Goal: Information Seeking & Learning: Learn about a topic

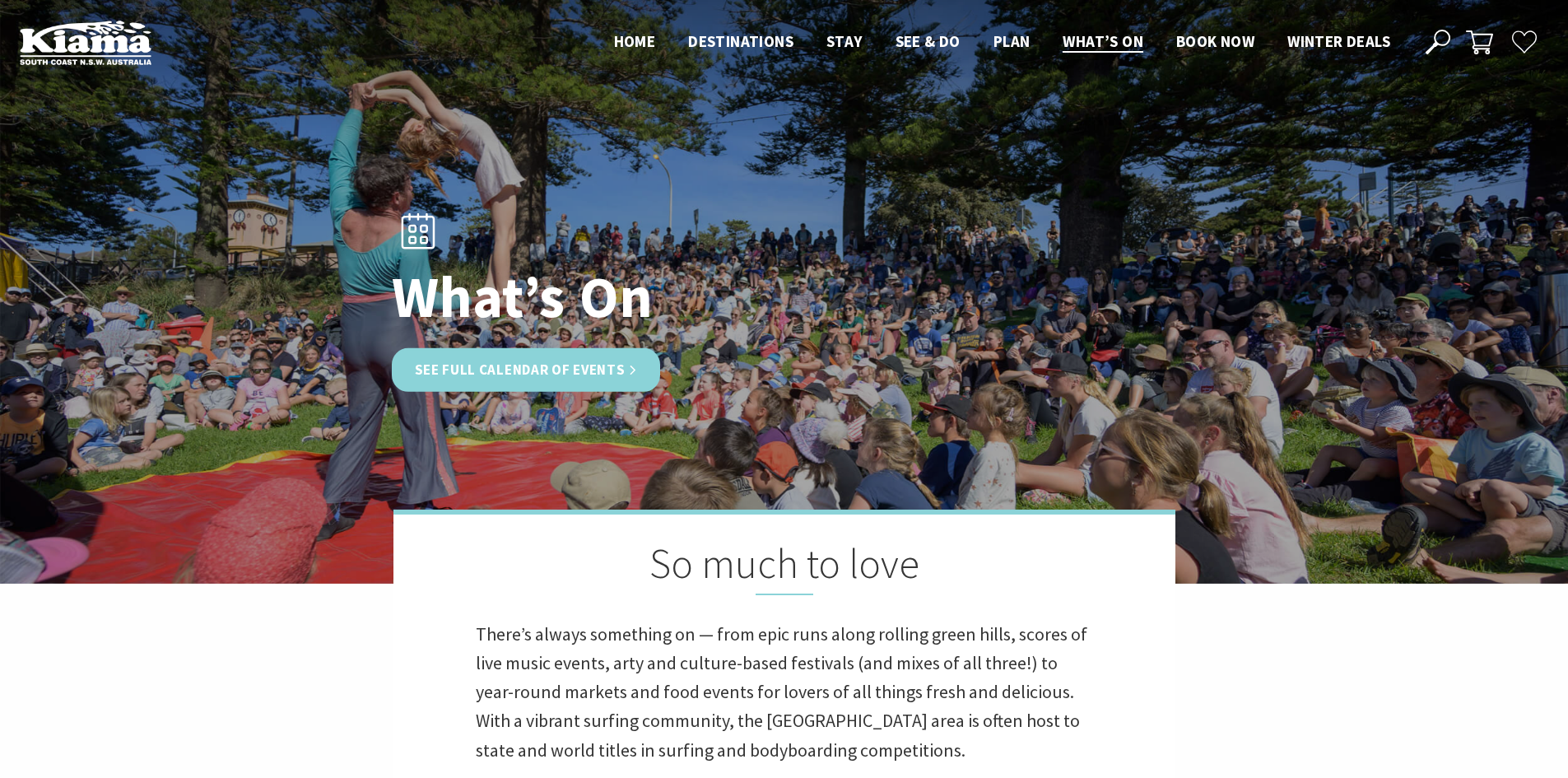
click at [612, 377] on link "See Full Calendar of Events" at bounding box center [526, 369] width 269 height 43
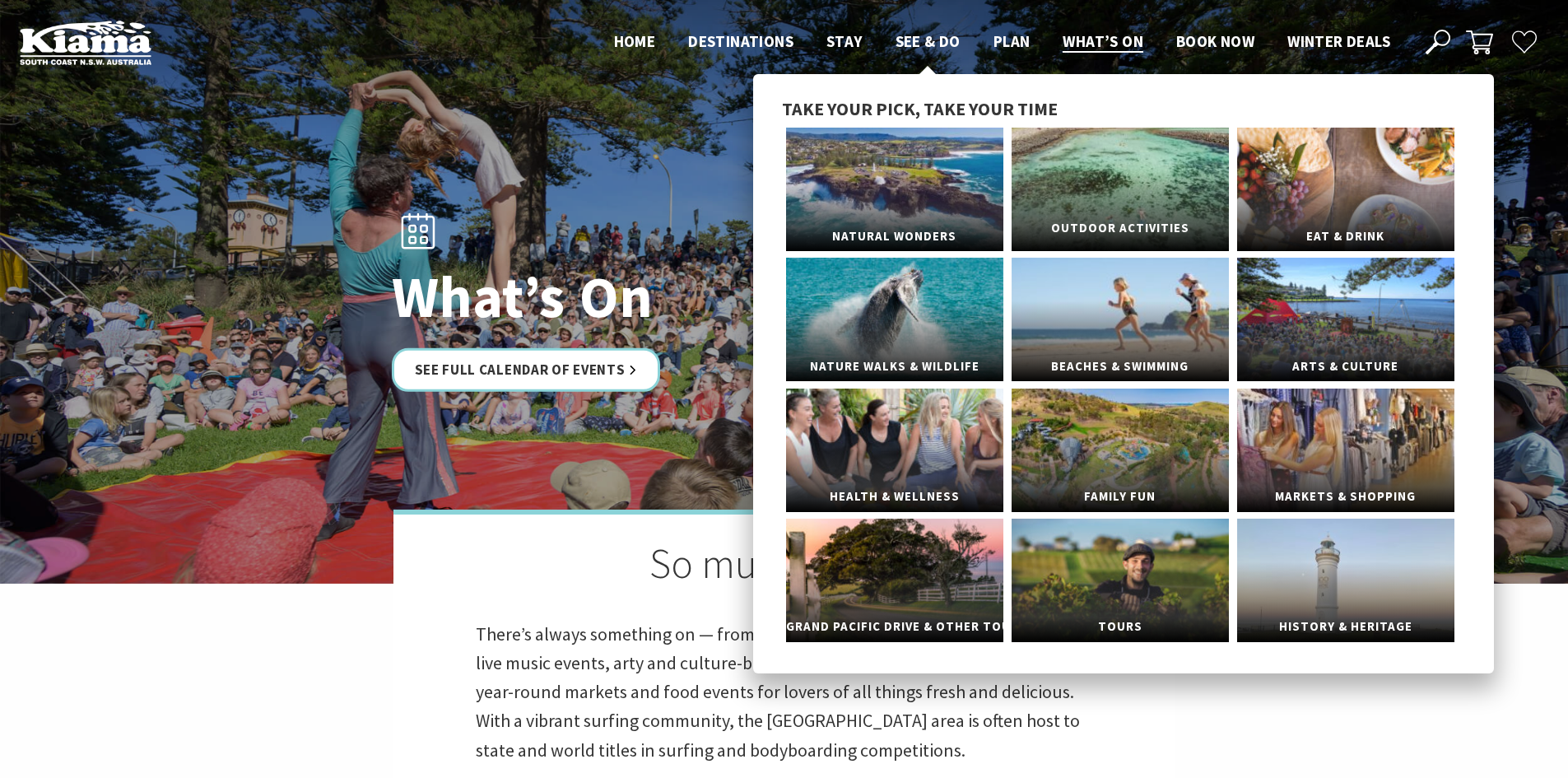
click at [1087, 153] on link "Outdoor Activities" at bounding box center [1120, 189] width 218 height 124
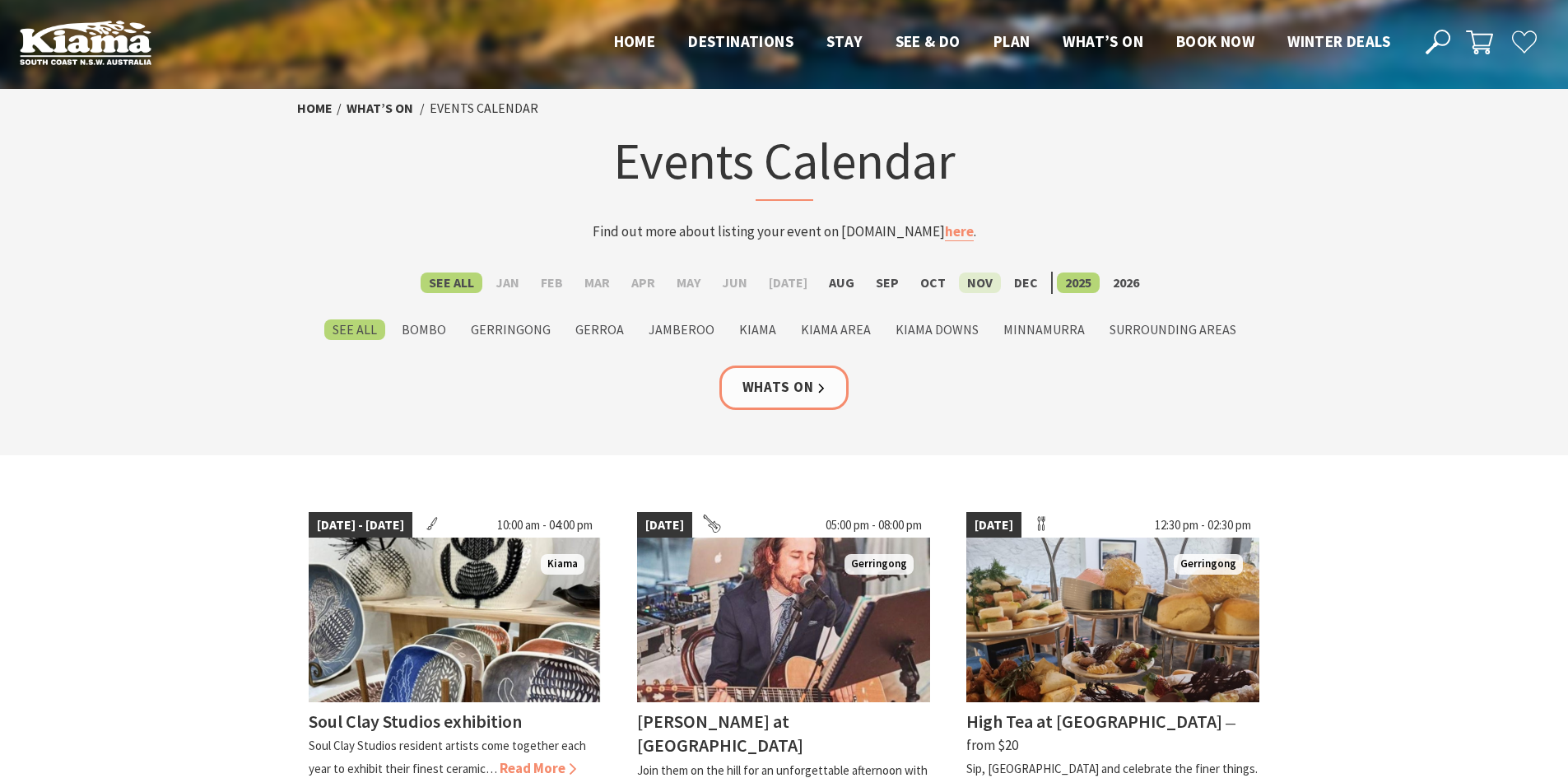
click at [960, 282] on label "Nov" at bounding box center [980, 283] width 42 height 21
click at [0, 0] on input "Nov" at bounding box center [0, 0] width 0 height 0
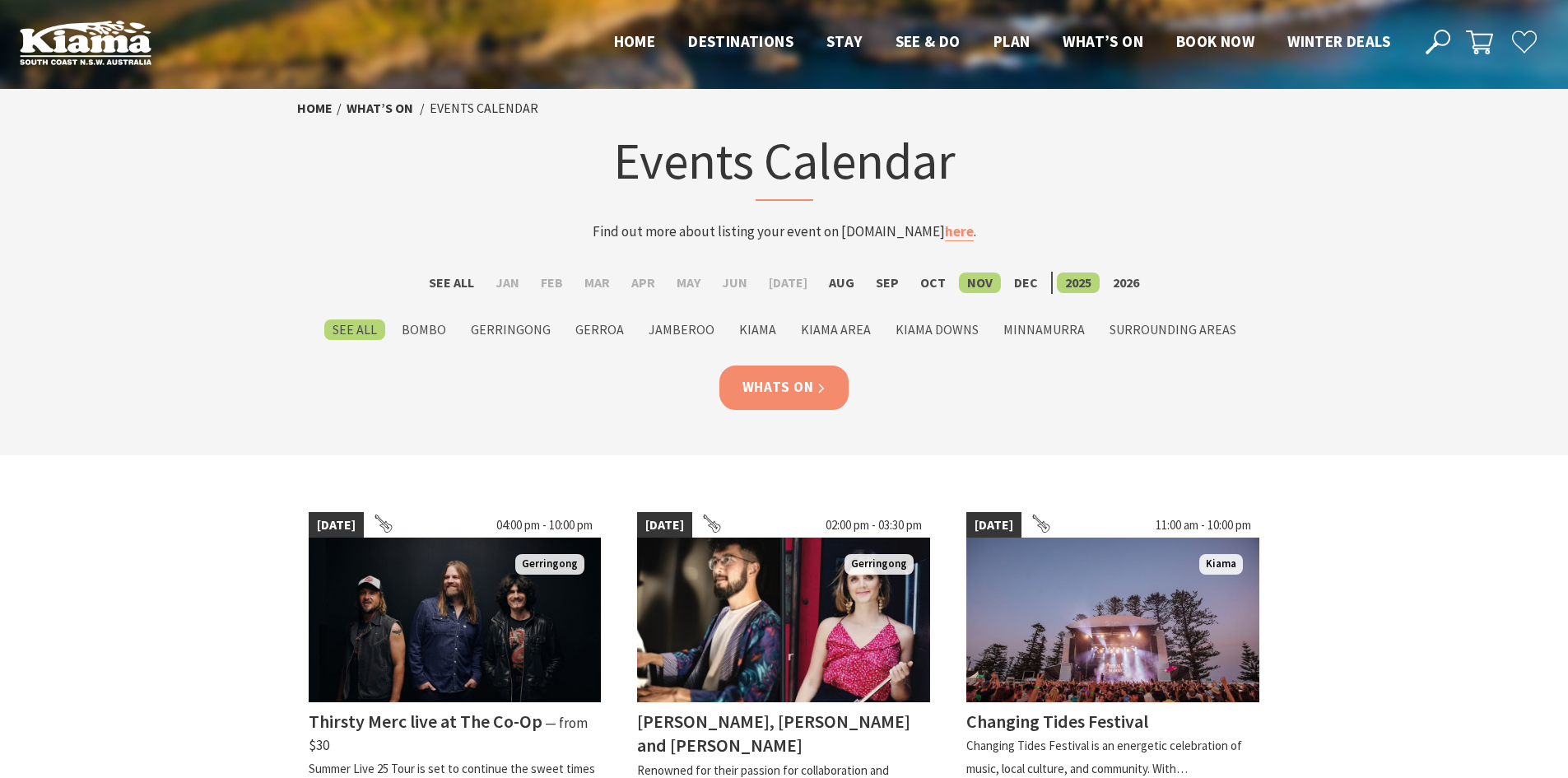
click at [802, 388] on link "Whats On" at bounding box center [785, 388] width 131 height 43
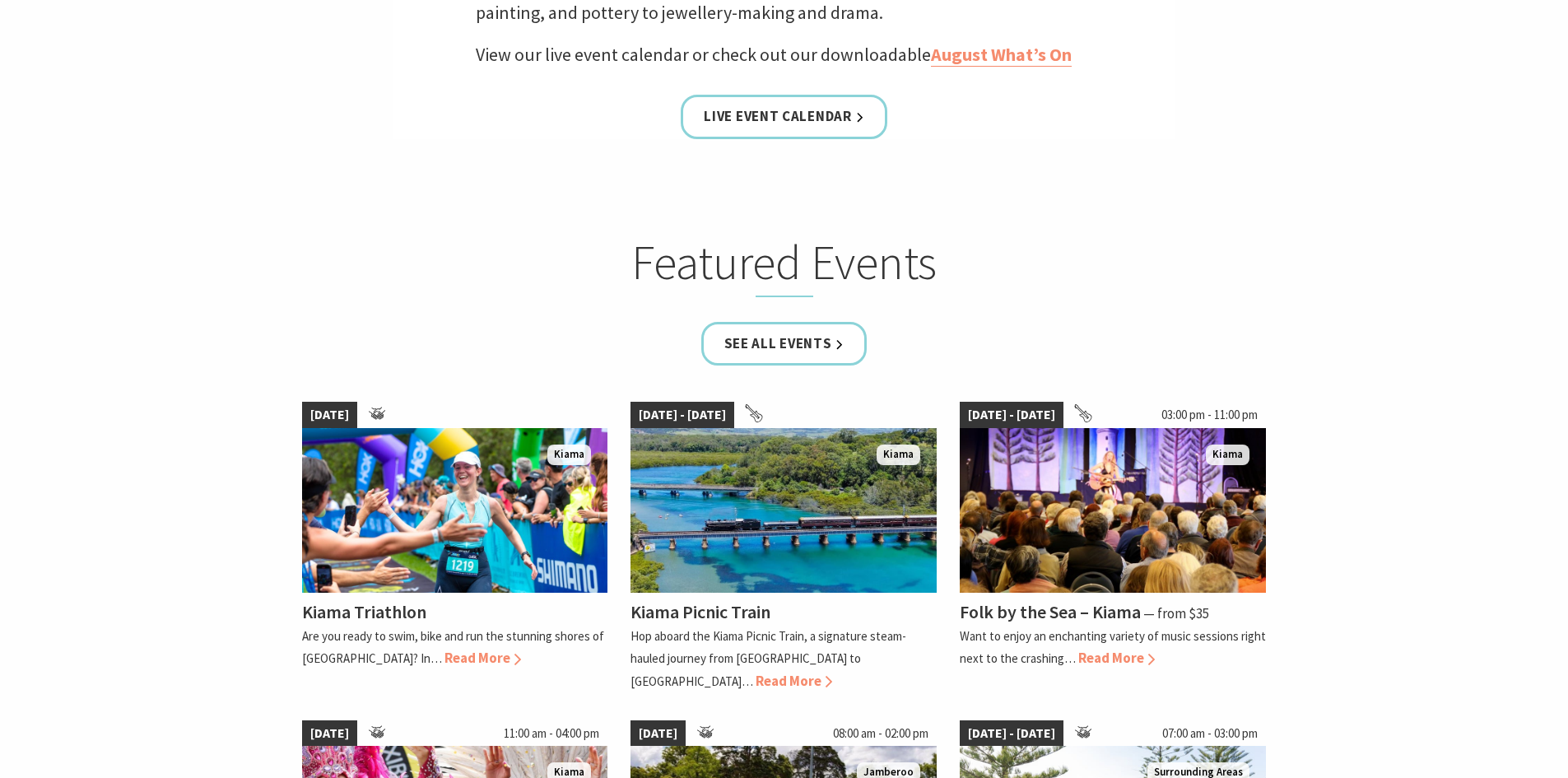
scroll to position [822, 0]
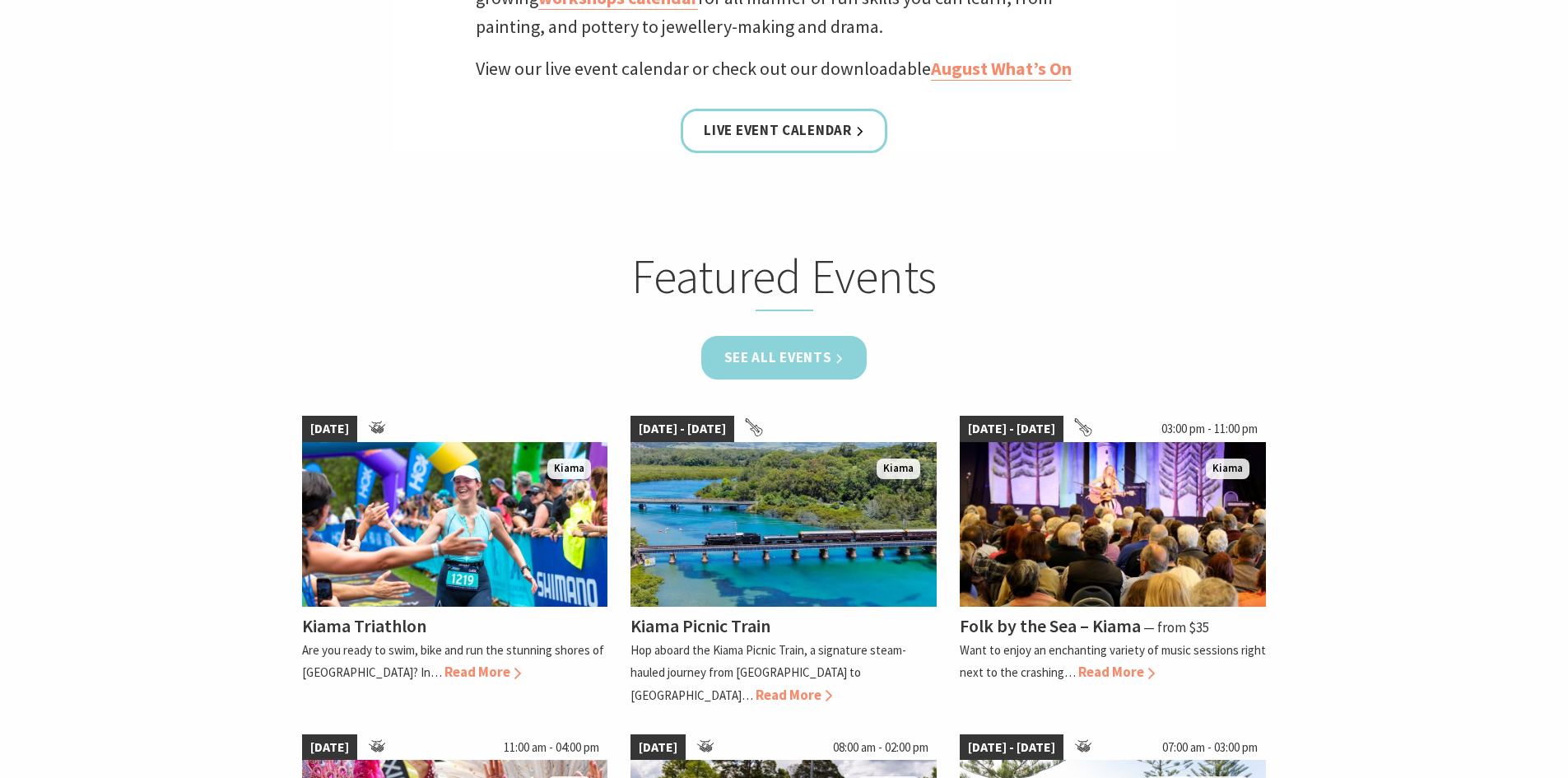
click at [780, 355] on link "See all Events" at bounding box center [784, 358] width 166 height 43
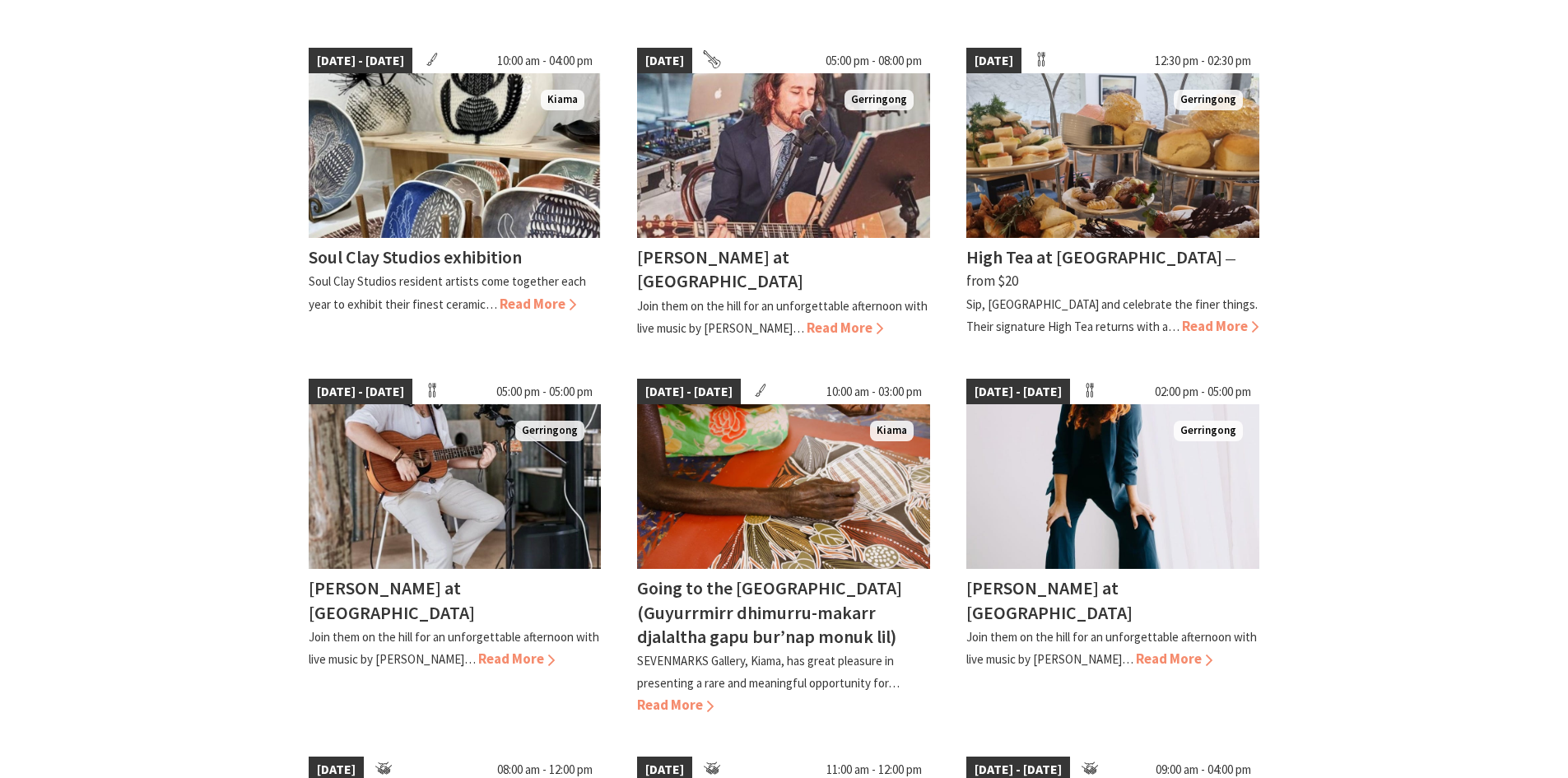
scroll to position [493, 0]
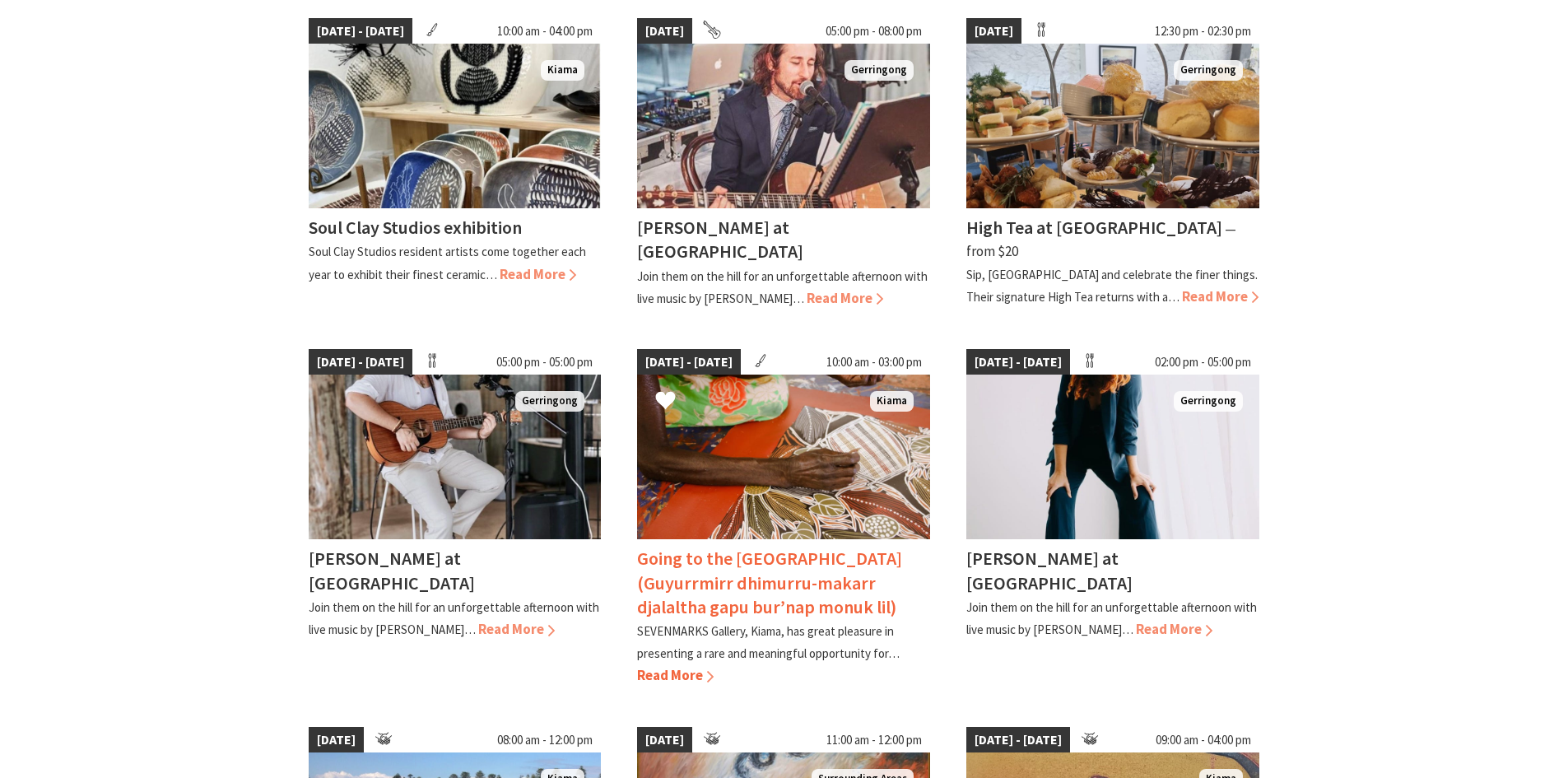
click at [837, 489] on img at bounding box center [783, 457] width 293 height 164
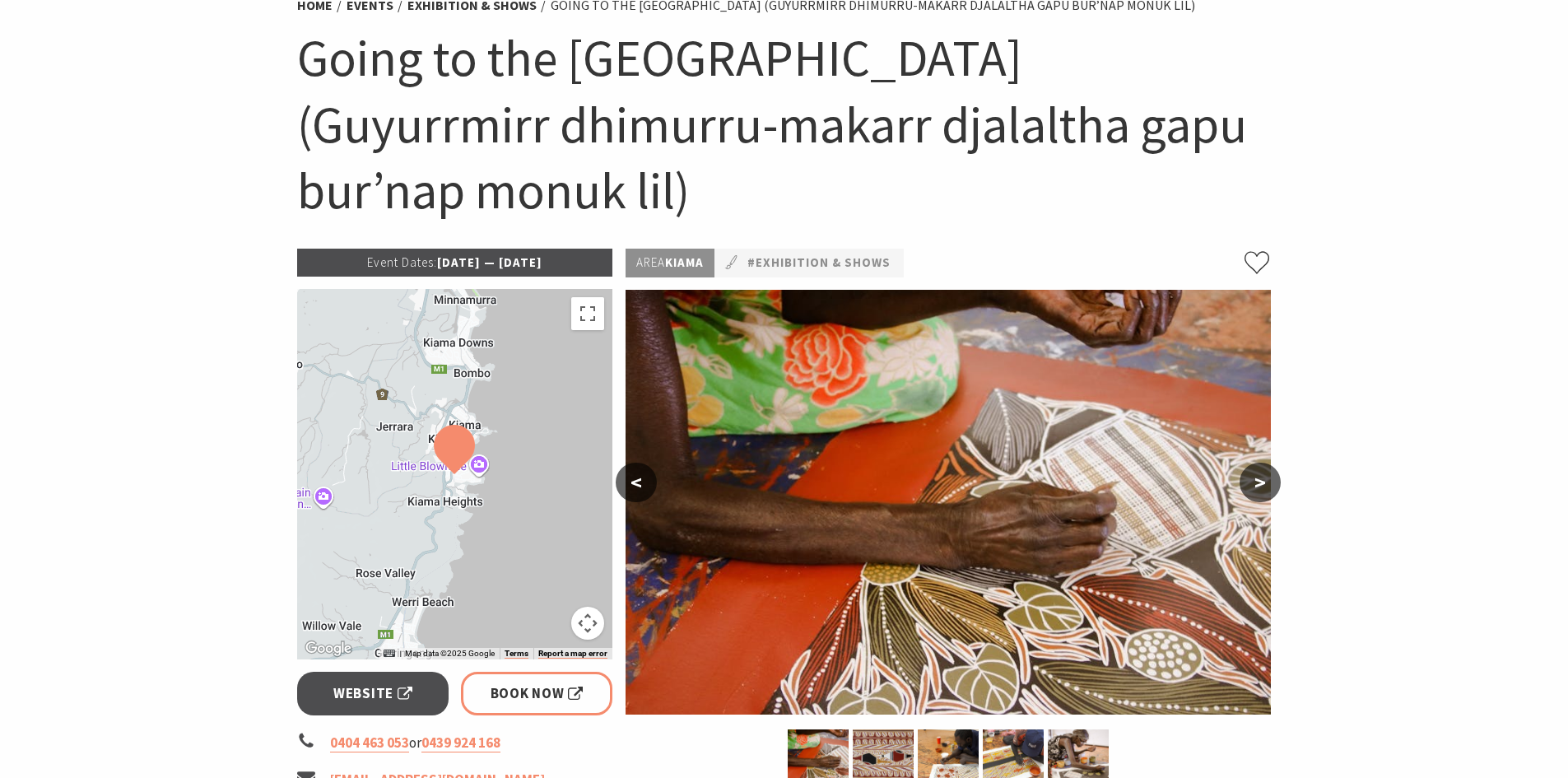
scroll to position [247, 0]
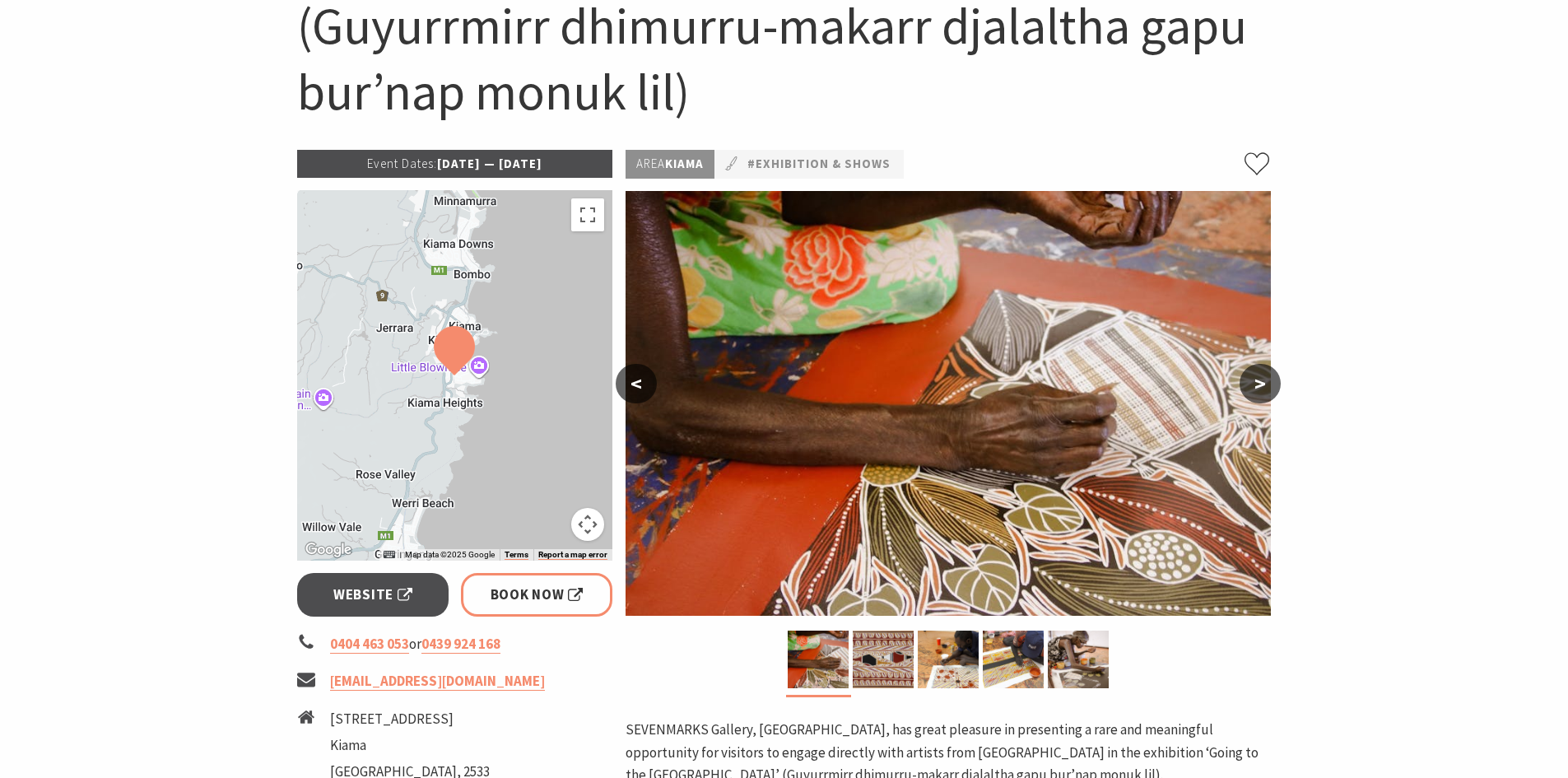
click at [1251, 381] on button ">" at bounding box center [1261, 384] width 42 height 40
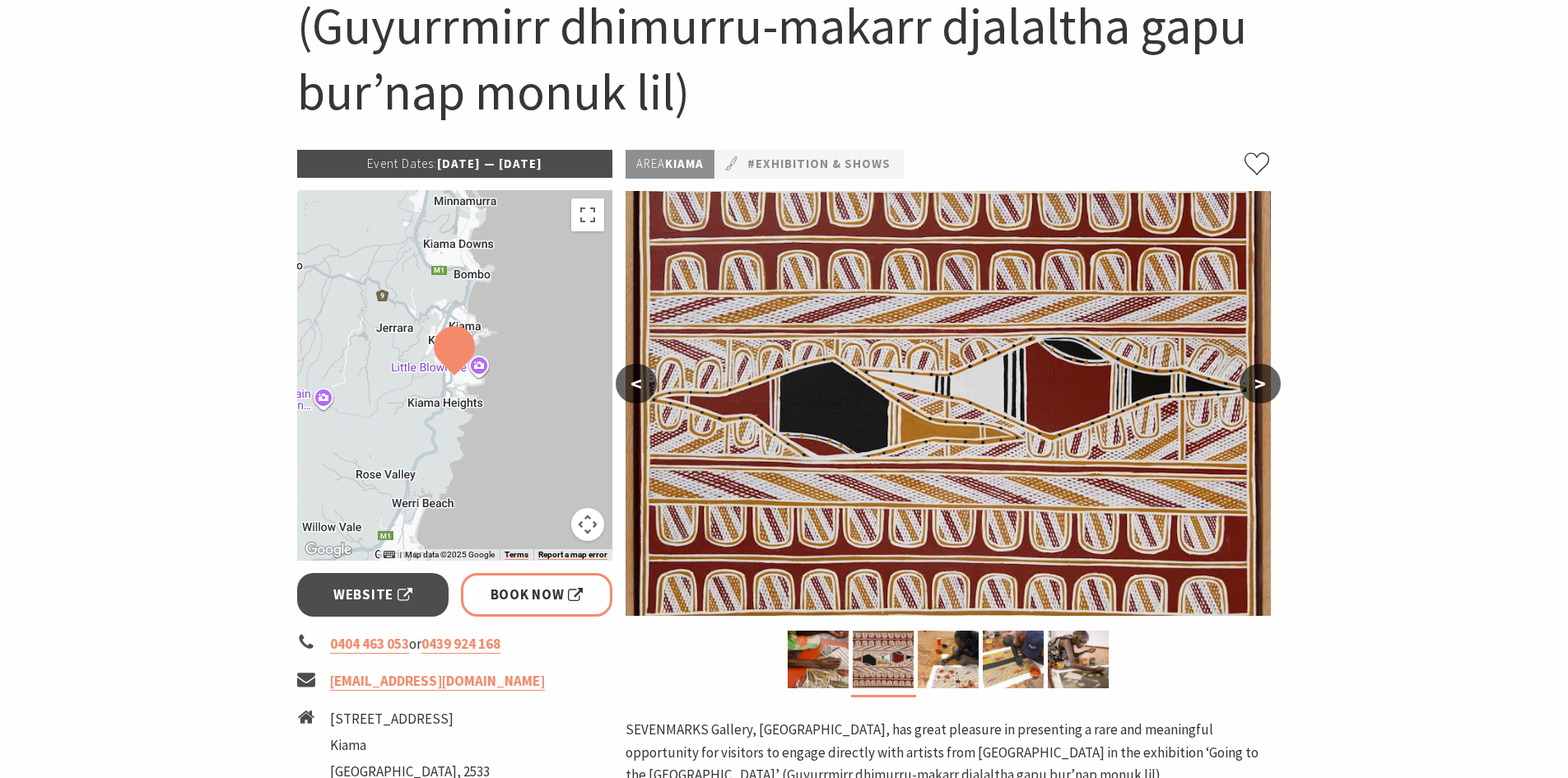
click at [1260, 383] on button ">" at bounding box center [1261, 384] width 42 height 40
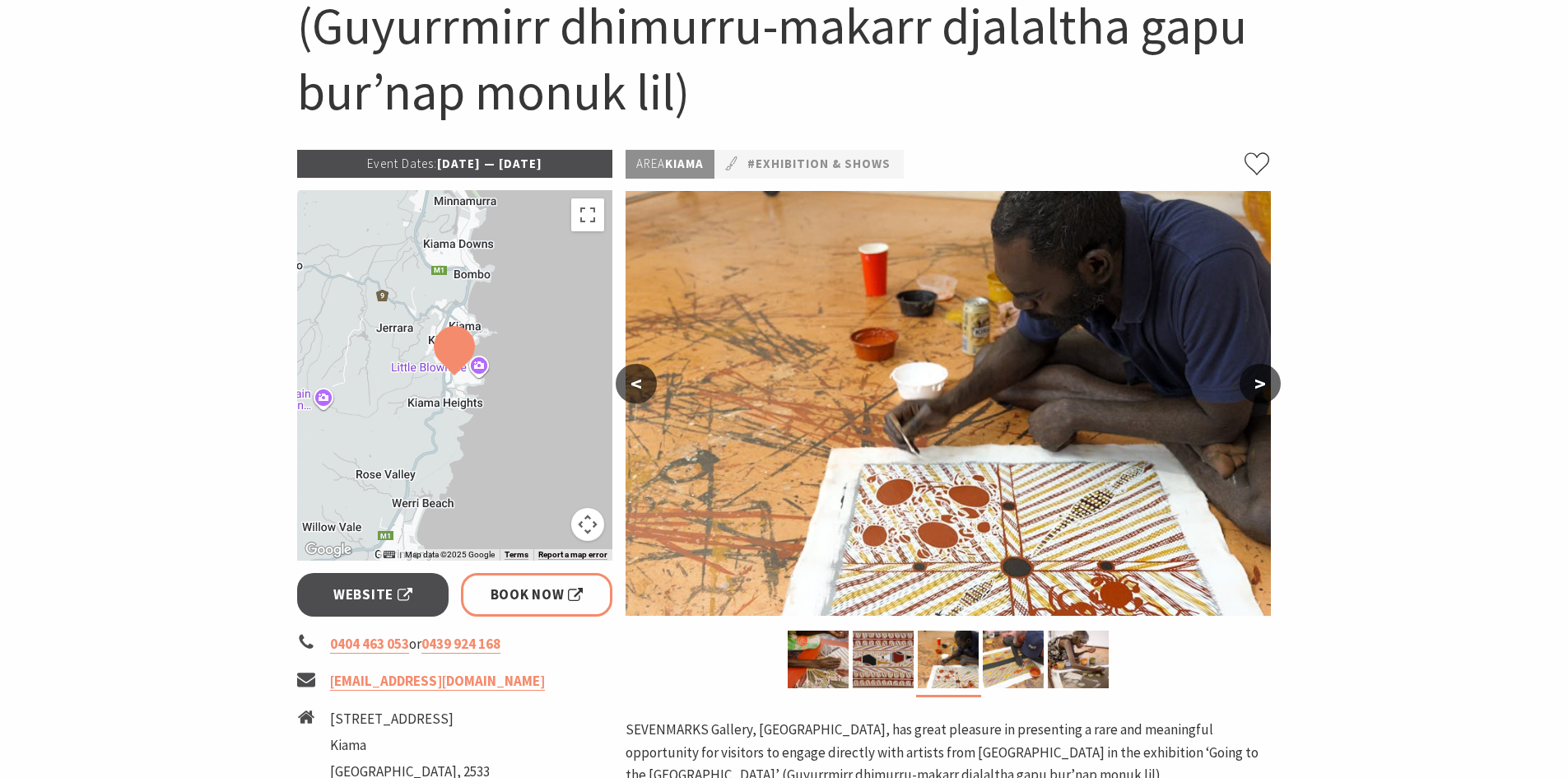
click at [1260, 387] on button ">" at bounding box center [1261, 384] width 42 height 40
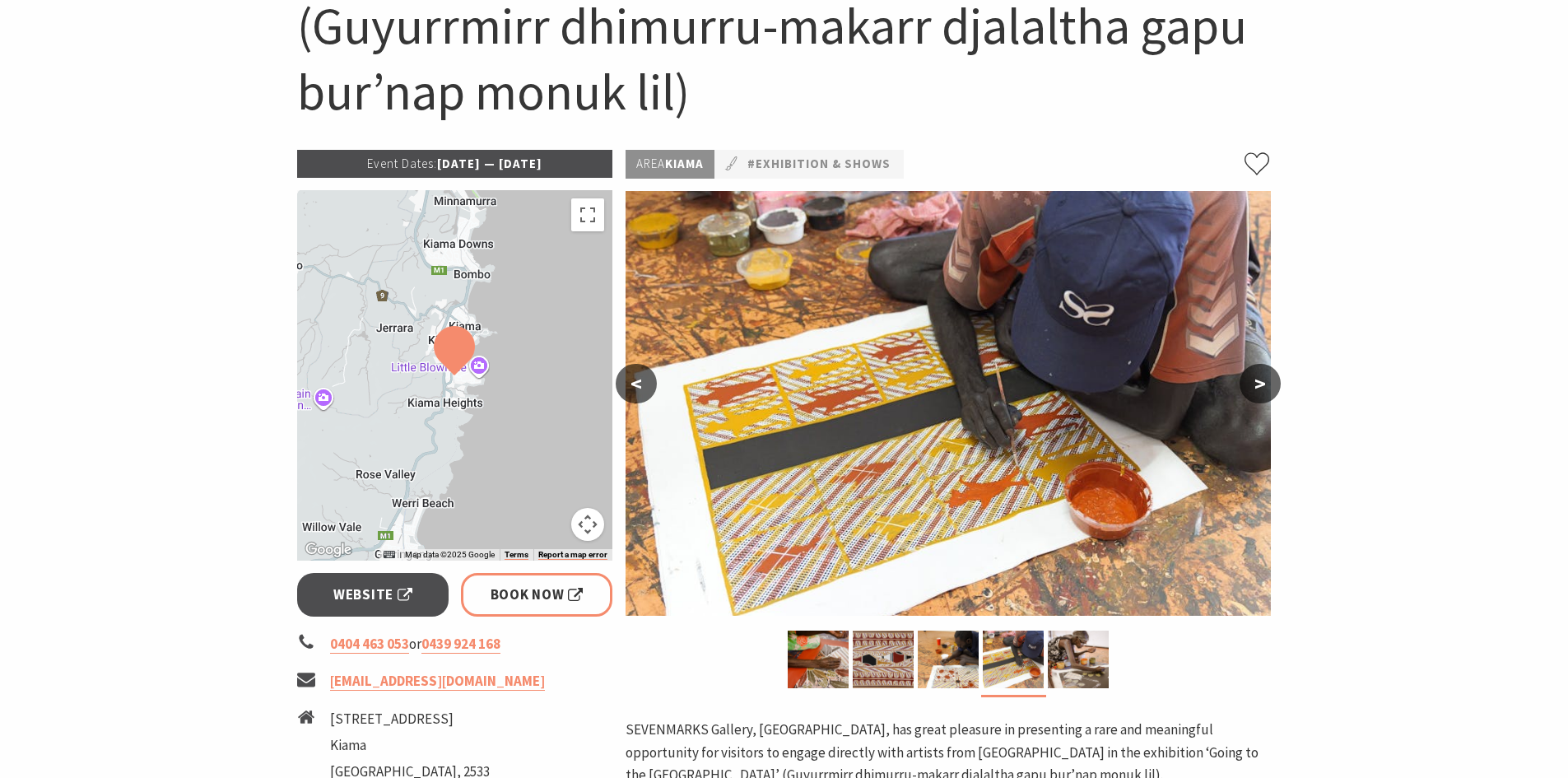
click at [1260, 387] on button ">" at bounding box center [1261, 384] width 42 height 40
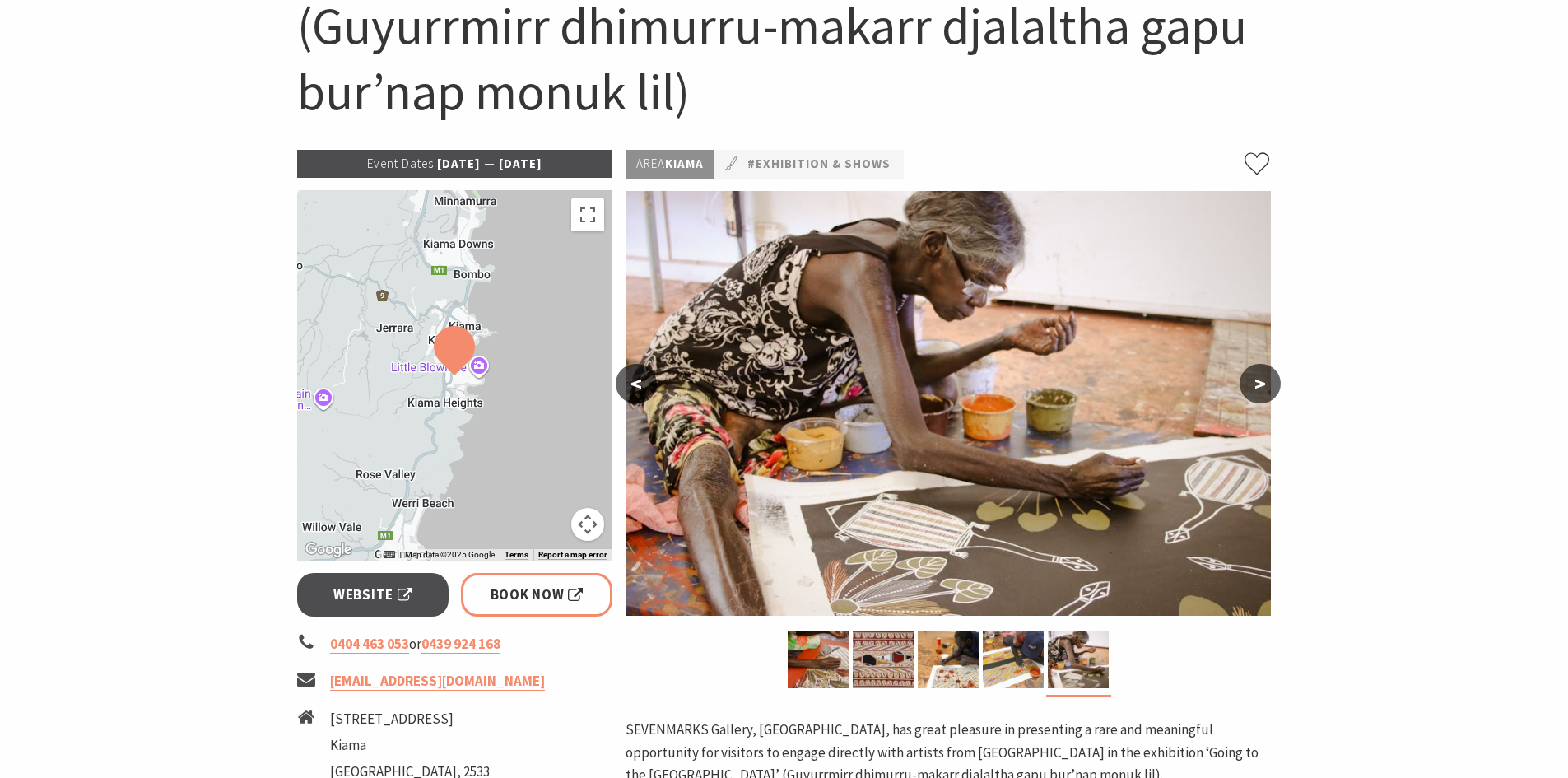
click at [1260, 388] on button ">" at bounding box center [1261, 384] width 42 height 40
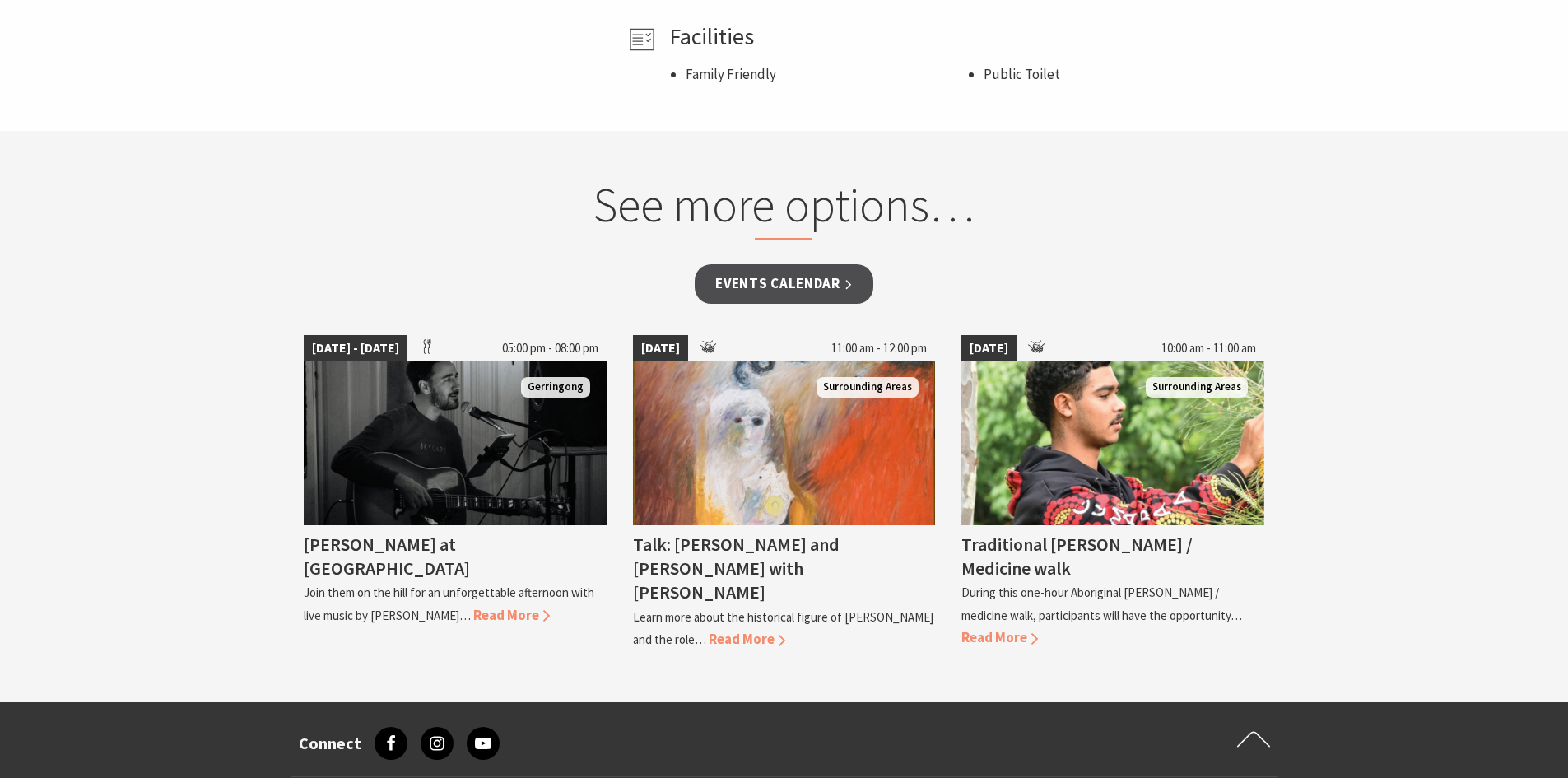
scroll to position [1564, 0]
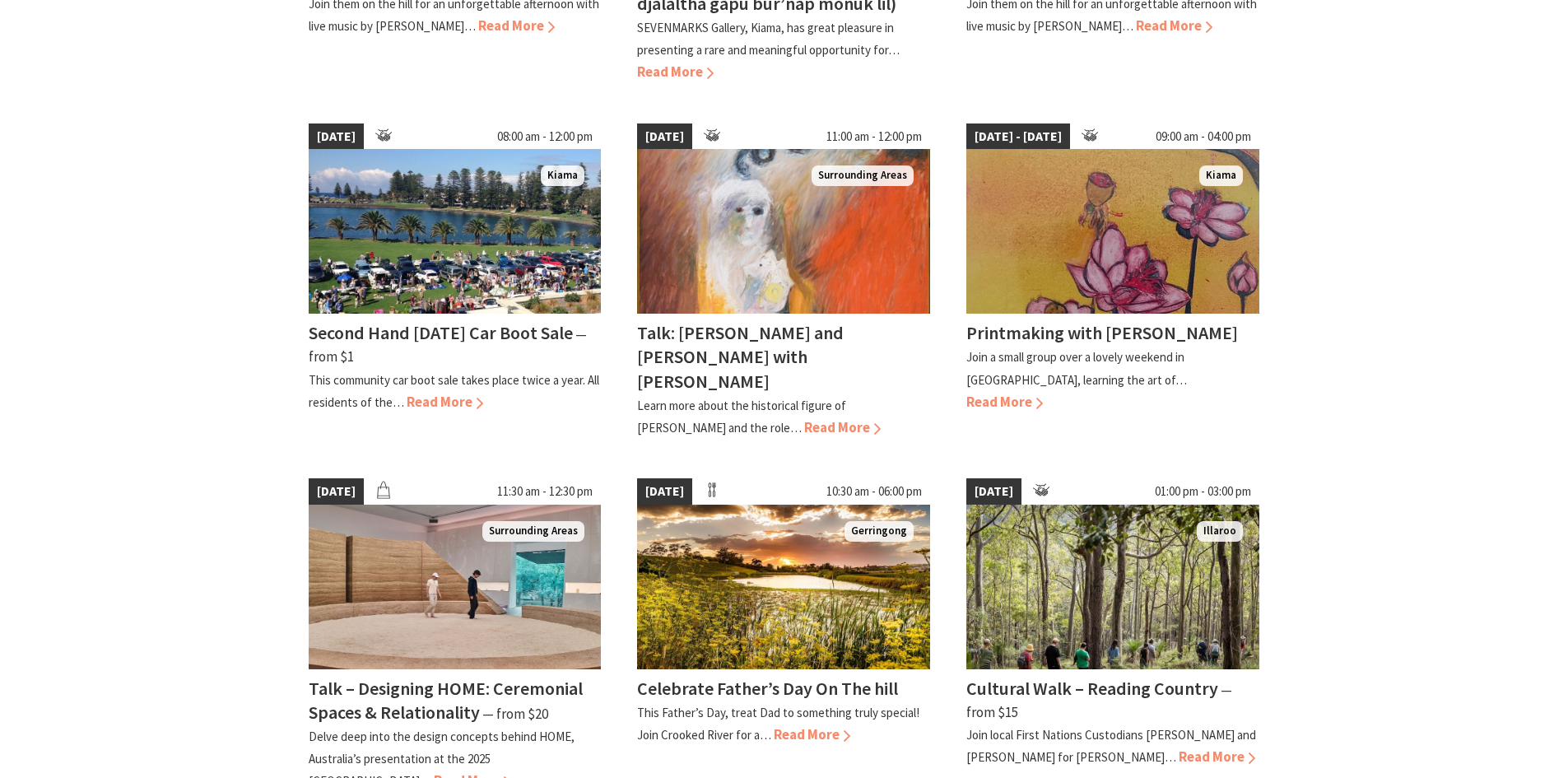
scroll to position [1152, 0]
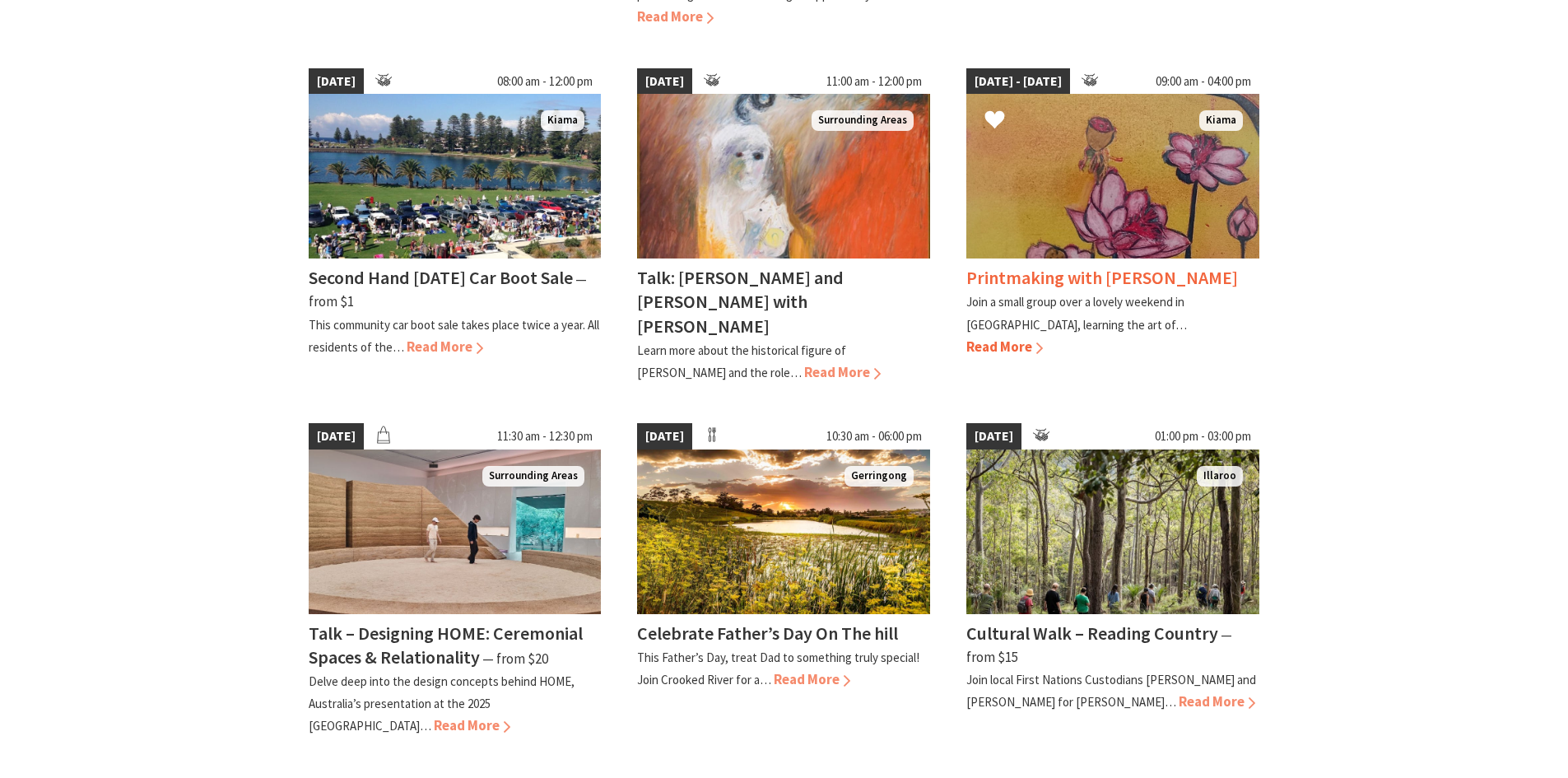
click at [1075, 205] on img at bounding box center [1112, 176] width 293 height 164
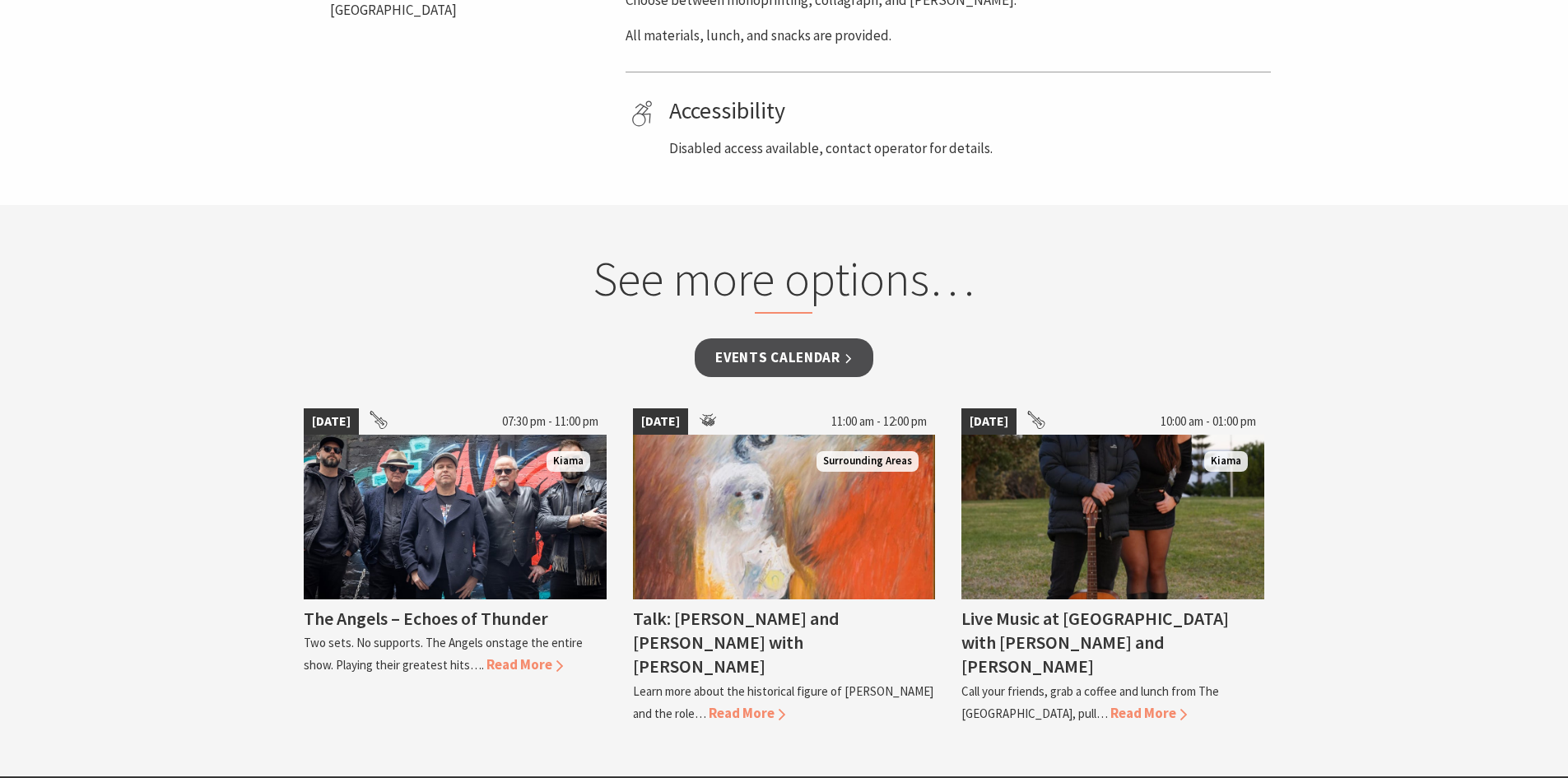
scroll to position [1152, 0]
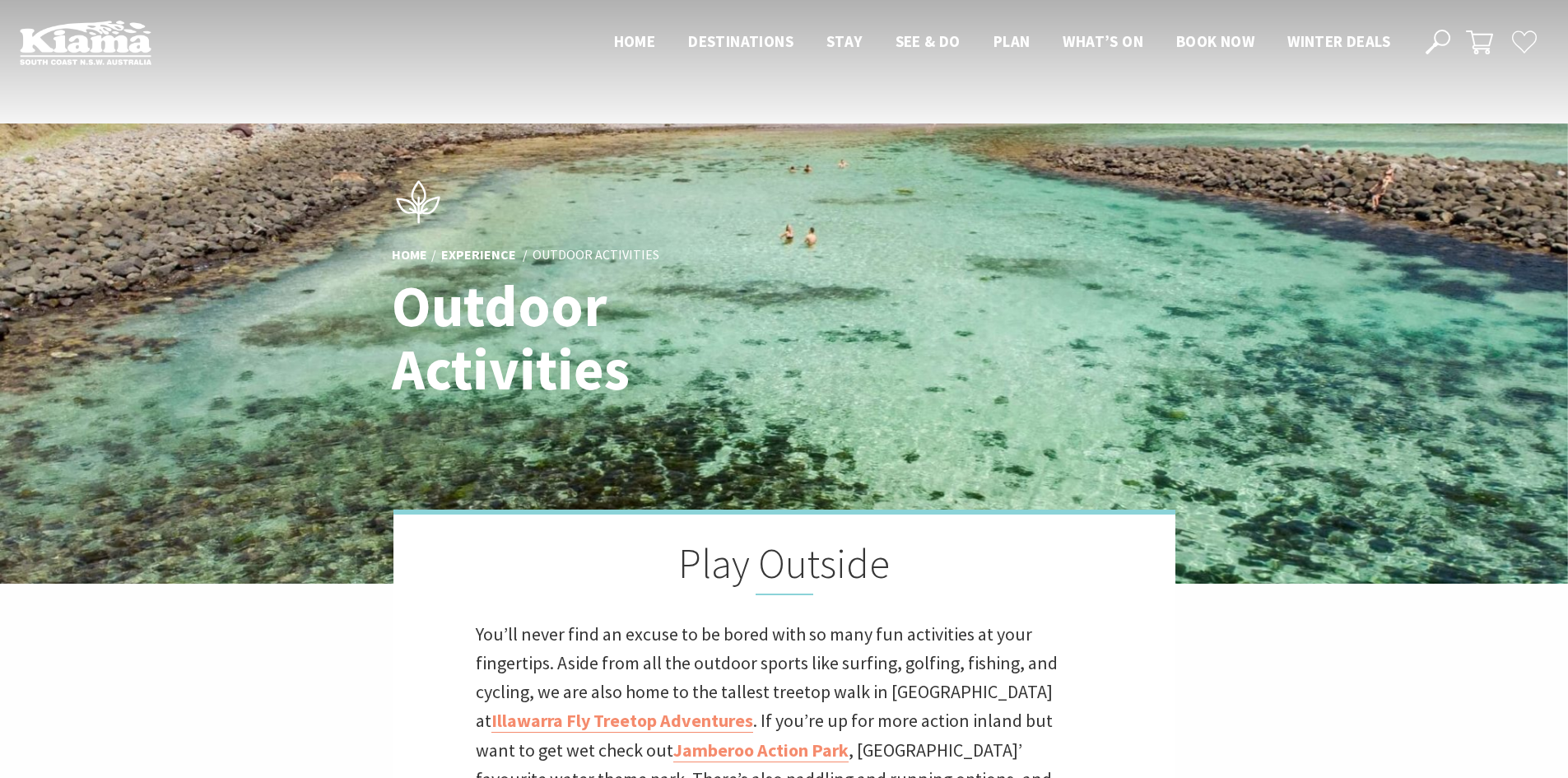
scroll to position [247, 0]
